Goal: Information Seeking & Learning: Learn about a topic

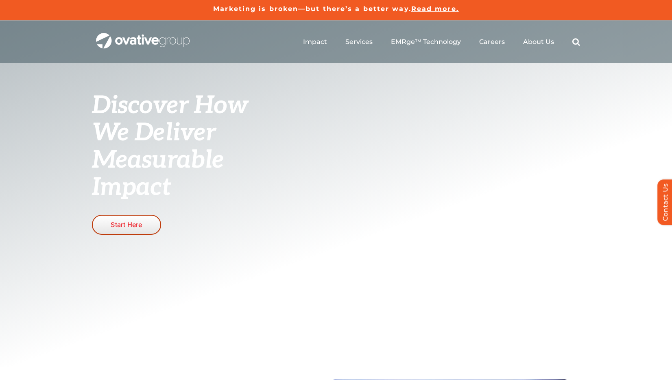
click at [150, 227] on link "Start Here" at bounding box center [126, 225] width 69 height 20
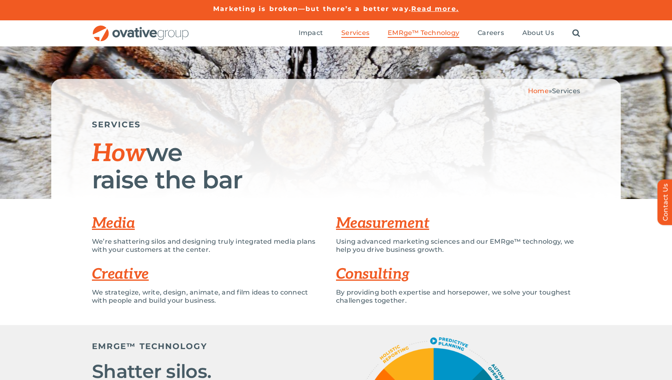
click at [425, 32] on span "EMRge™ Technology" at bounding box center [424, 33] width 72 height 8
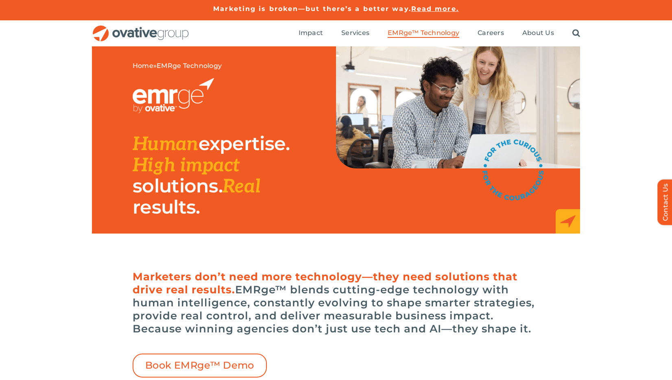
click at [154, 32] on img "OG_Full_horizontal_RGB" at bounding box center [141, 33] width 98 height 17
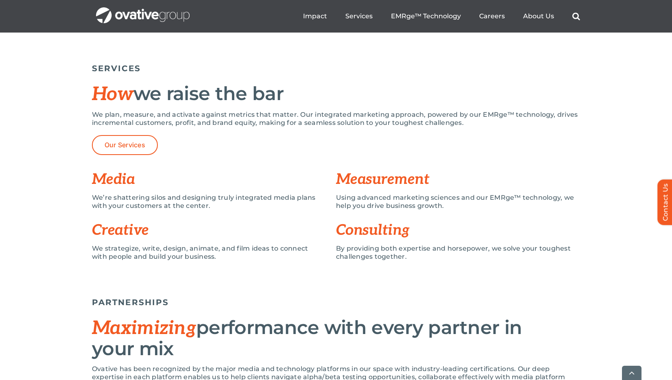
scroll to position [551, 0]
